Goal: Task Accomplishment & Management: Manage account settings

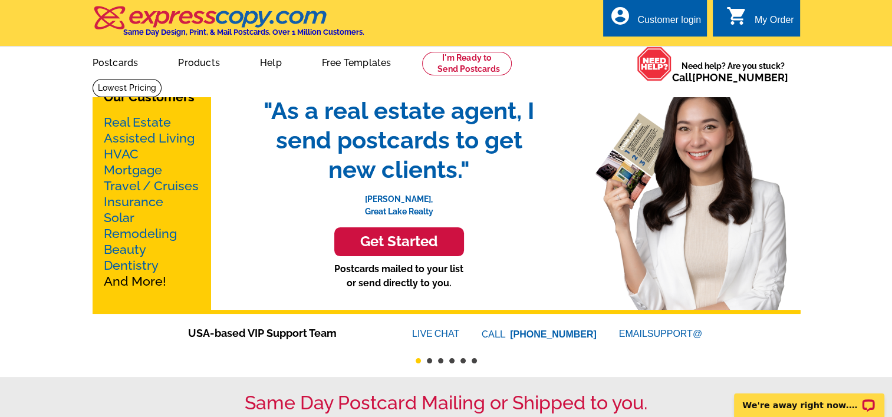
click at [781, 18] on div "My Order" at bounding box center [774, 23] width 39 height 17
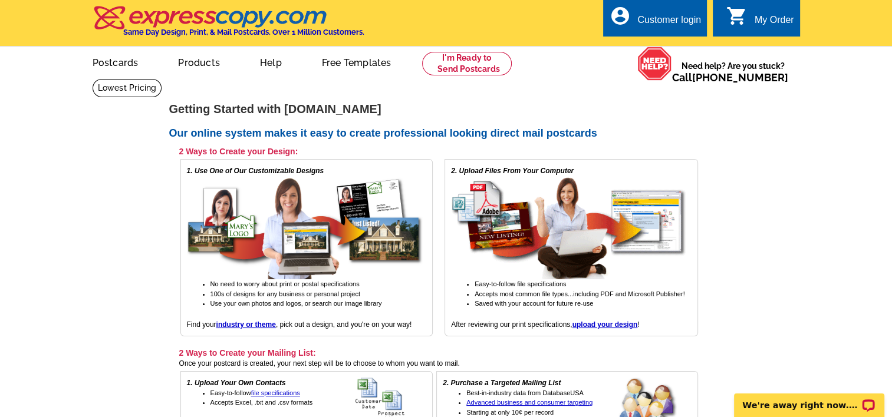
click at [671, 19] on div "Customer login" at bounding box center [669, 23] width 64 height 17
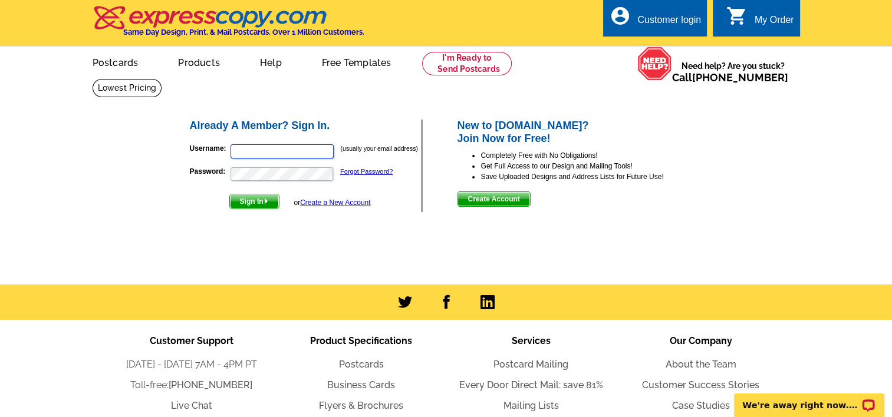
type input "[EMAIL_ADDRESS][DOMAIN_NAME]"
click at [241, 203] on span "Sign In" at bounding box center [254, 202] width 49 height 14
